Goal: Transaction & Acquisition: Purchase product/service

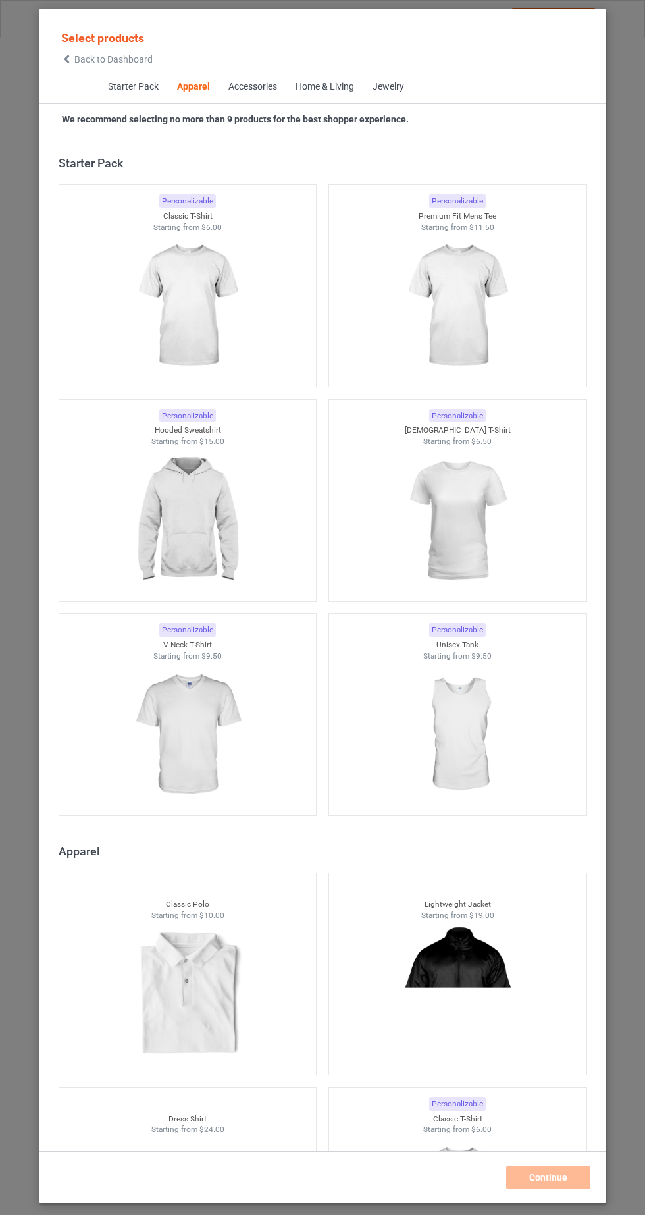
scroll to position [704, 0]
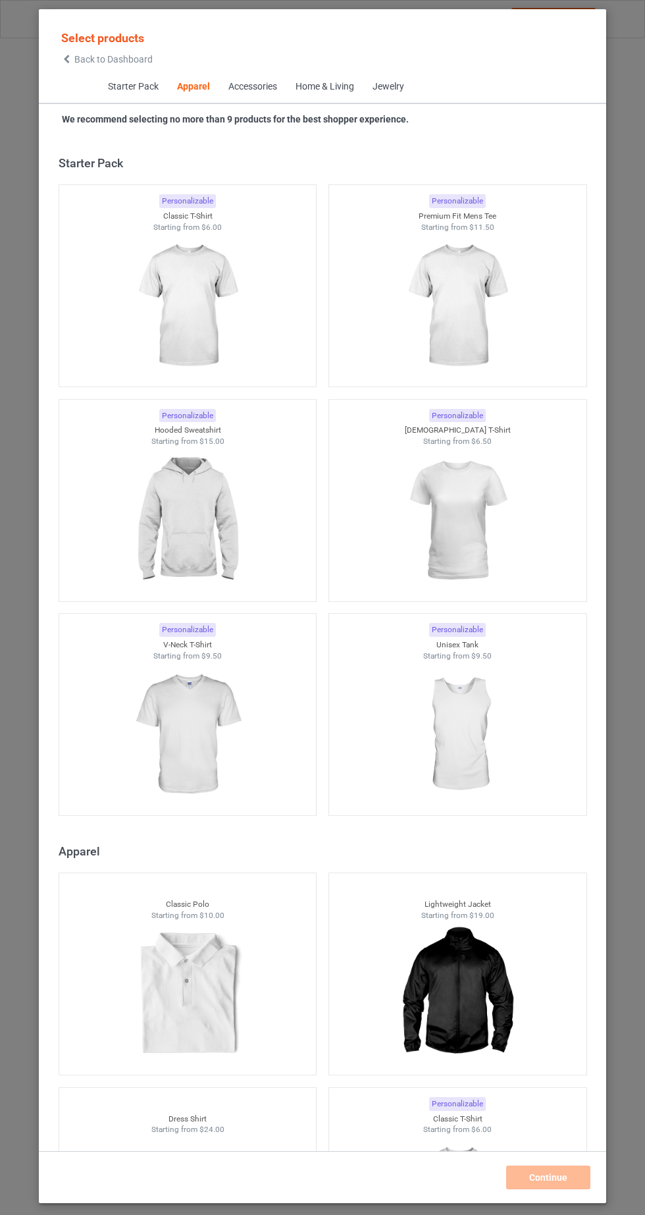
scroll to position [704, 0]
